Goal: Task Accomplishment & Management: Complete application form

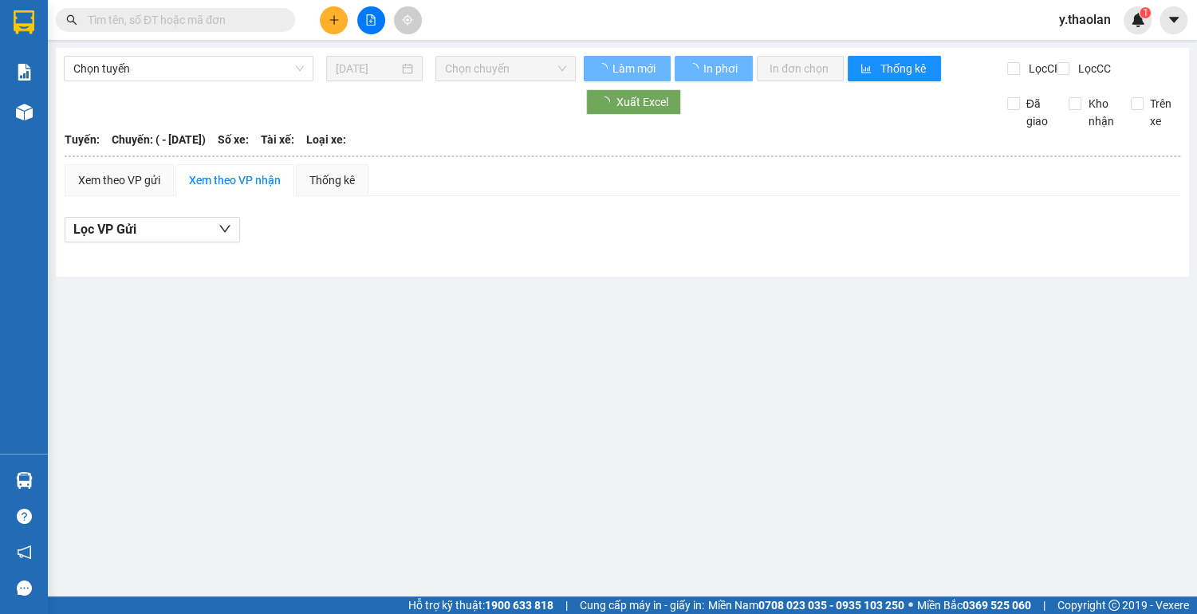
click at [192, 14] on input "text" at bounding box center [182, 20] width 188 height 18
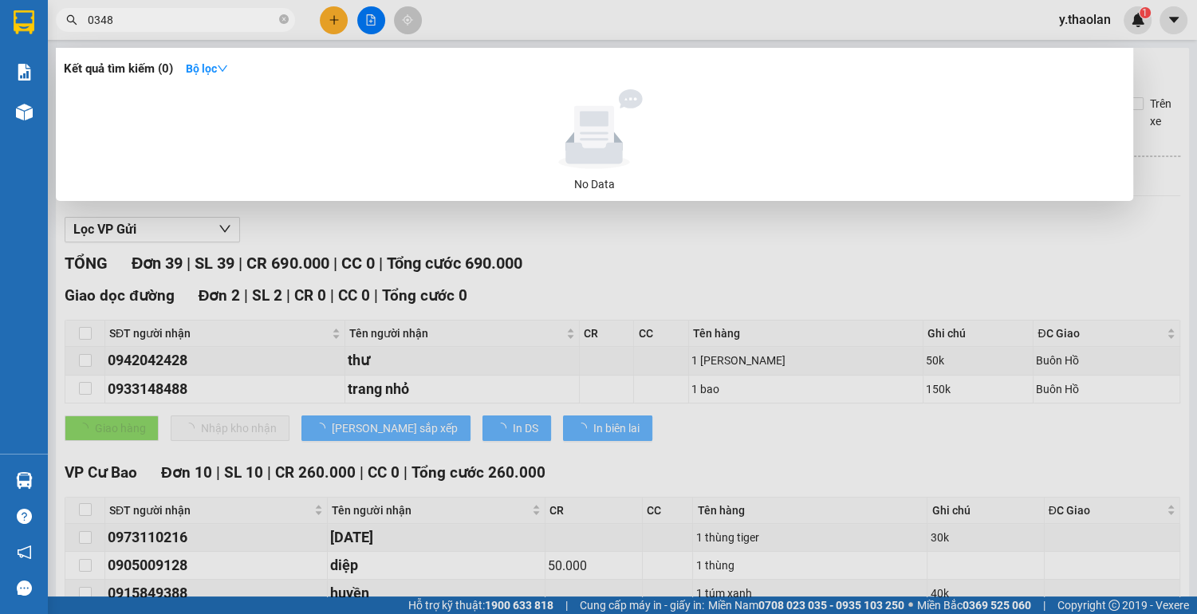
type input "03482"
type input "[DATE]"
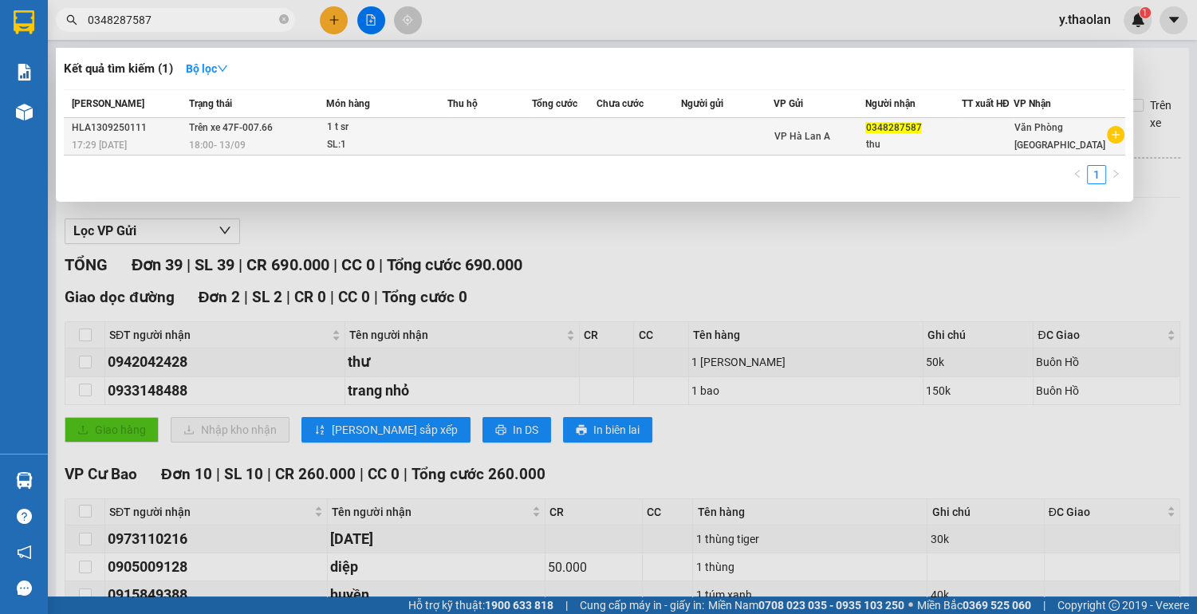
type input "0348287587"
click at [694, 131] on td at bounding box center [727, 136] width 93 height 37
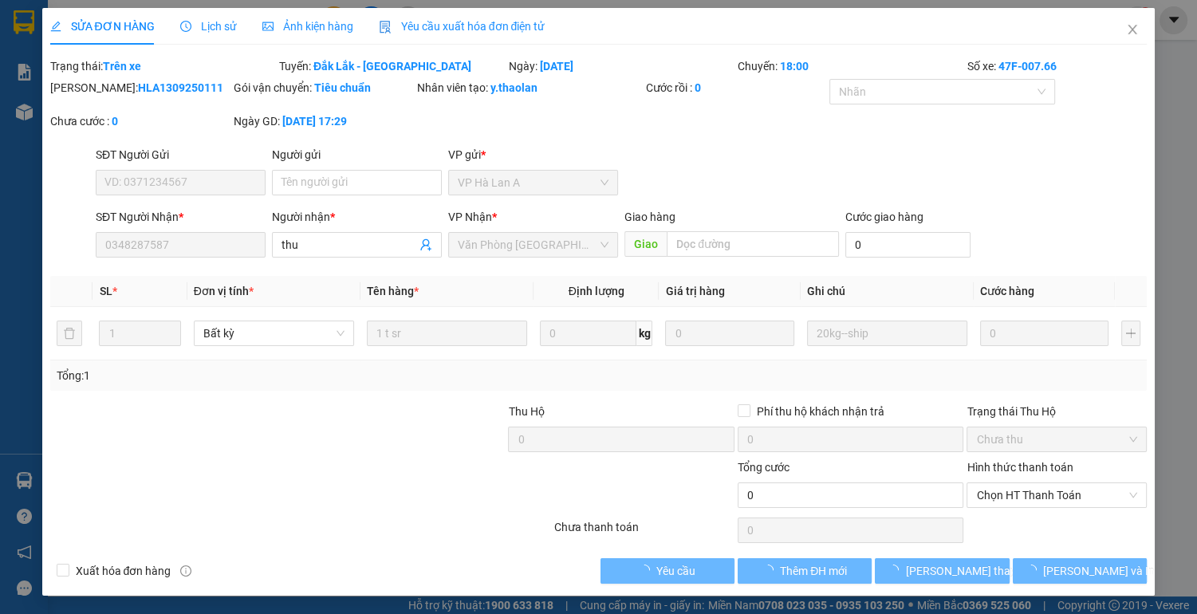
type input "0348287587"
type input "thu"
